Goal: Use online tool/utility: Use online tool/utility

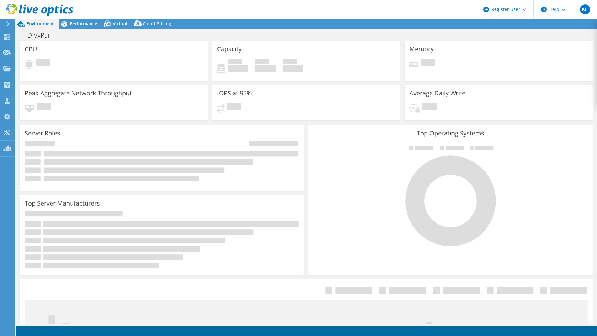
select select "USD"
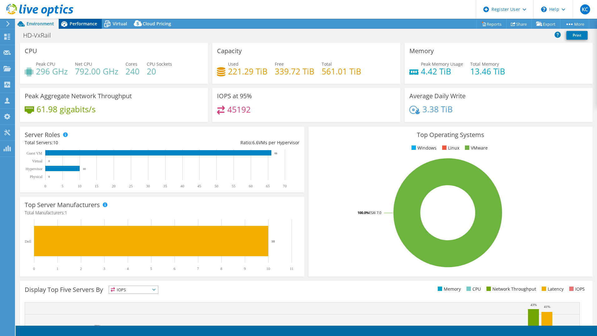
click at [93, 25] on span "Performance" at bounding box center [83, 24] width 27 height 6
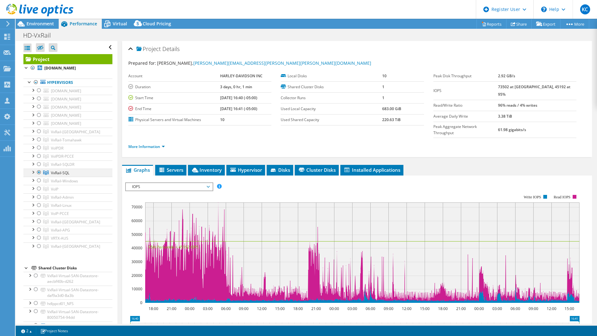
click at [40, 176] on div at bounding box center [39, 171] width 6 height 7
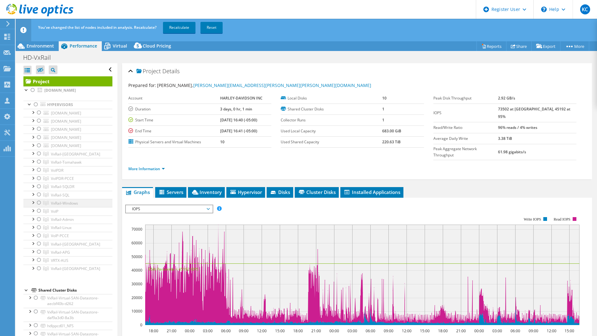
click at [39, 206] on div at bounding box center [39, 202] width 6 height 7
click at [177, 28] on link "Recalculate" at bounding box center [179, 27] width 32 height 11
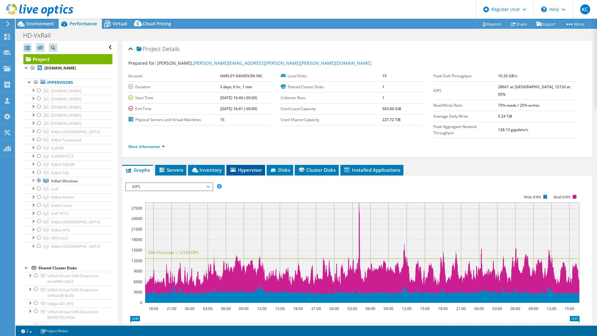
click at [244, 165] on li "Hypervisor" at bounding box center [246, 170] width 39 height 11
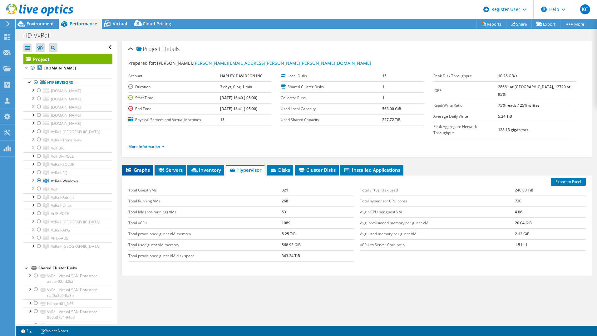
click at [150, 167] on span "Graphs" at bounding box center [137, 170] width 25 height 6
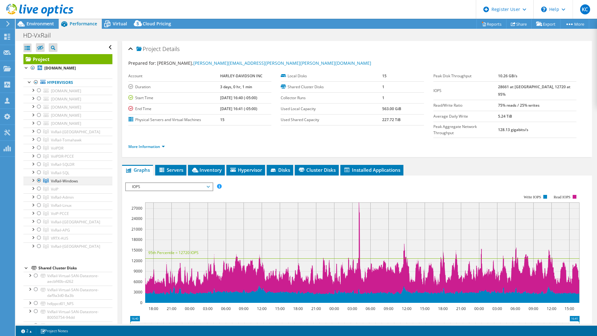
click at [40, 184] on div at bounding box center [39, 180] width 6 height 7
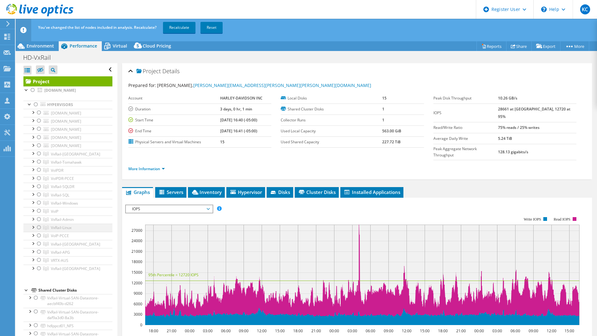
click at [37, 231] on div at bounding box center [39, 226] width 6 height 7
click at [38, 206] on div at bounding box center [39, 202] width 6 height 7
click at [39, 231] on div at bounding box center [39, 226] width 6 height 7
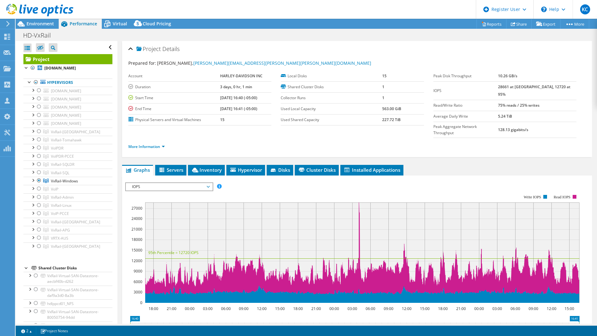
click at [31, 19] on div at bounding box center [36, 10] width 73 height 21
click at [44, 24] on span "Environment" at bounding box center [40, 24] width 27 height 6
